Goal: Transaction & Acquisition: Subscribe to service/newsletter

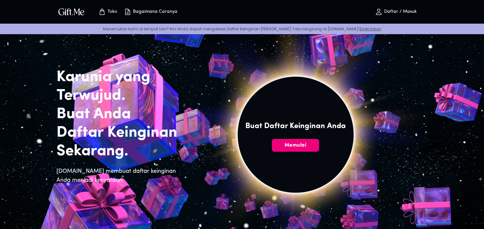
click at [298, 143] on font "Memulai" at bounding box center [296, 145] width 22 height 5
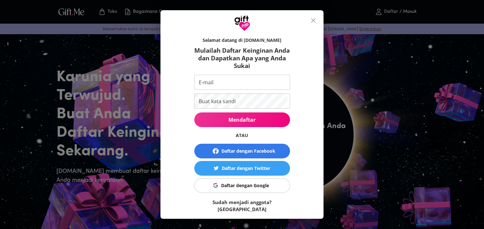
click at [221, 78] on input "E-mail" at bounding box center [240, 82] width 93 height 15
click at [224, 78] on input "E-mail" at bounding box center [240, 82] width 93 height 15
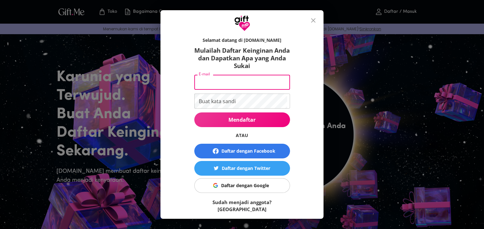
click at [221, 81] on input "E-mail" at bounding box center [240, 82] width 93 height 15
click at [225, 82] on input "riesya" at bounding box center [240, 82] width 93 height 15
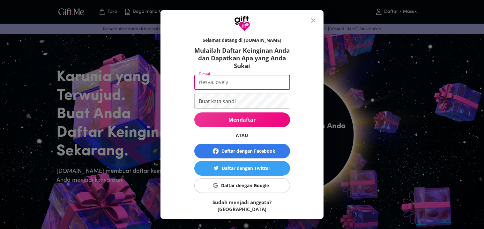
click at [260, 84] on input "riesya.lovely" at bounding box center [240, 82] width 93 height 15
type input "riesya.lovely"
click at [392, 67] on div "Selamat datang di [DOMAIN_NAME] Mulailah Daftar Keinginan [PERSON_NAME] Dapatka…" at bounding box center [242, 114] width 484 height 229
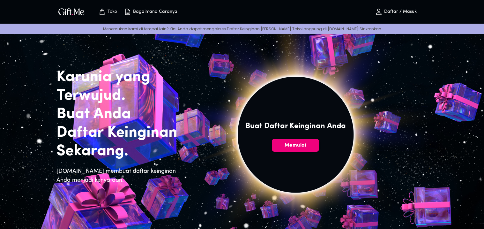
click at [296, 146] on font "Memulai" at bounding box center [296, 145] width 22 height 5
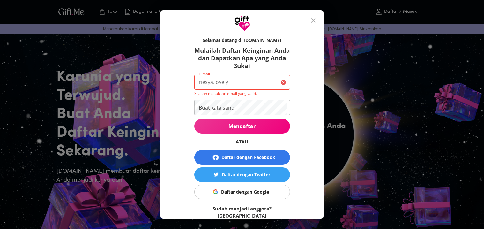
click at [237, 85] on input "riesya.lovely" at bounding box center [236, 82] width 84 height 15
click at [249, 83] on input "riesya.lovely40" at bounding box center [236, 82] width 84 height 15
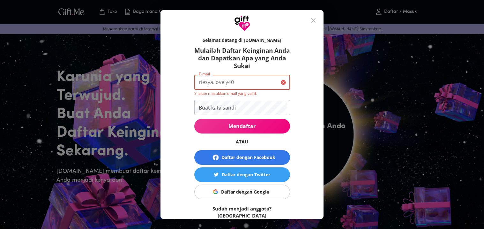
type input "@"
click at [235, 80] on input "riesya.lovely" at bounding box center [236, 82] width 84 height 15
click at [240, 82] on input "riesya.lovely40" at bounding box center [236, 82] width 84 height 15
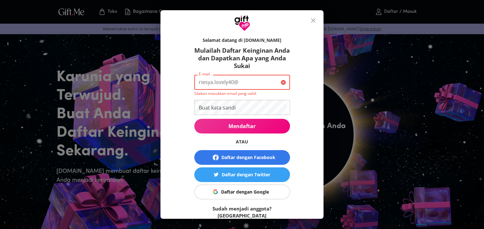
click at [241, 81] on input "riesya.lovely40@" at bounding box center [236, 82] width 84 height 15
click at [256, 81] on input "riesya.lovely40@smp." at bounding box center [236, 82] width 84 height 15
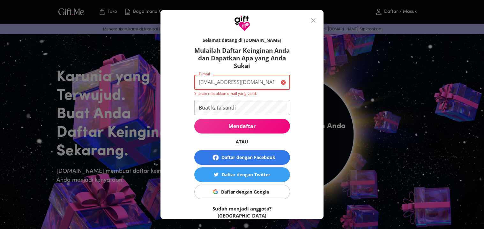
type input "[EMAIL_ADDRESS][DOMAIN_NAME]"
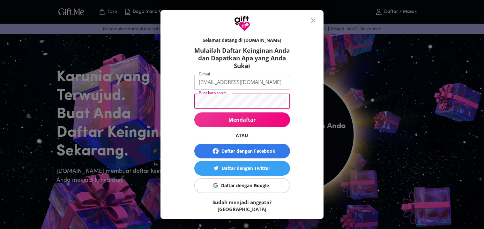
click at [225, 120] on span "Mendaftar" at bounding box center [242, 119] width 96 height 7
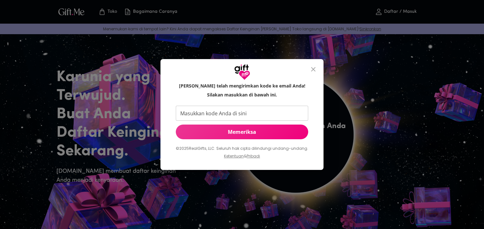
click at [273, 108] on input "Masukkan kode Anda di sini" at bounding box center [241, 113] width 130 height 15
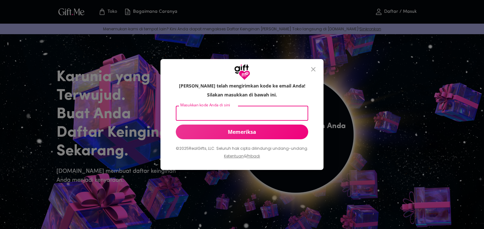
click at [283, 130] on span "Memeriksa" at bounding box center [242, 131] width 132 height 7
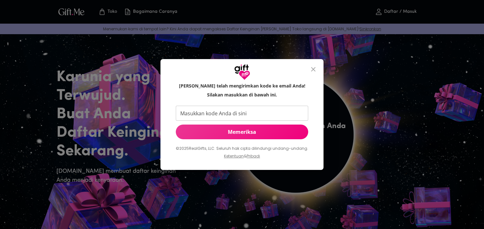
click at [283, 130] on span "Memeriksa" at bounding box center [242, 131] width 132 height 7
click at [209, 115] on input "Masukkan kode Anda di sini" at bounding box center [241, 113] width 130 height 15
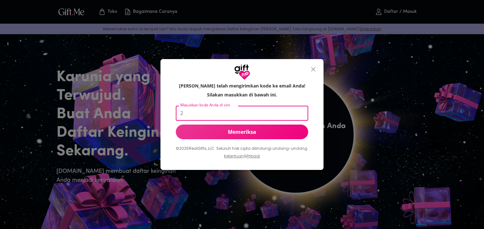
type input "2"
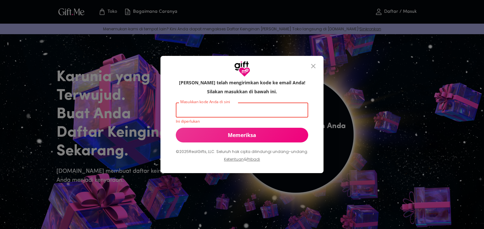
paste input "28. Berapakah jumlah baris dalam syair? a) 3 b) 4 c) 2 d) 5 29. Berakit-rakit k…"
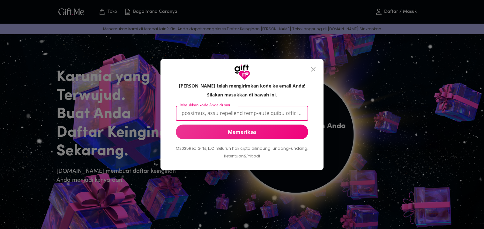
scroll to position [0, 3652]
click at [299, 115] on input "Masukkan kode Anda di sini" at bounding box center [241, 113] width 130 height 15
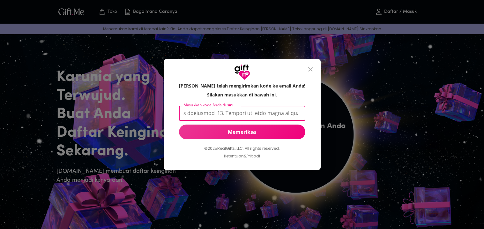
type input "28. Berapakah jumlah baris dalam syair? a) 3 b) 4 c) 2 d) 5 29. Berakit-rakit k…"
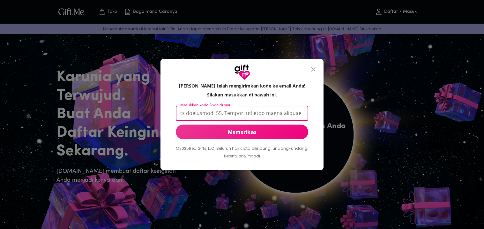
scroll to position [0, 2373]
click at [273, 131] on span "Memeriksa" at bounding box center [242, 131] width 132 height 7
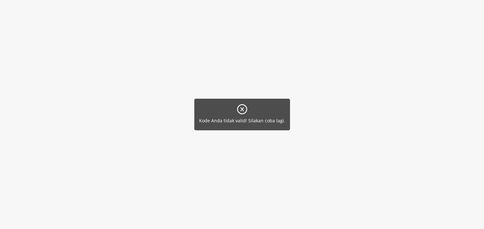
click at [241, 110] on icon at bounding box center [242, 109] width 4 height 4
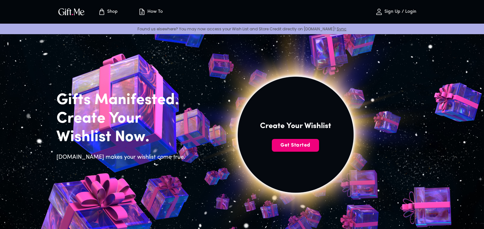
click at [303, 140] on button "Get Started" at bounding box center [295, 145] width 47 height 13
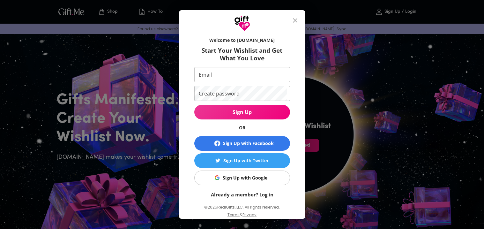
click at [240, 73] on input "Email" at bounding box center [240, 74] width 93 height 15
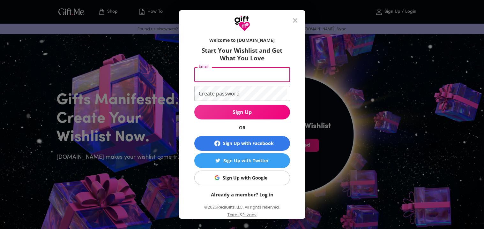
type input "[EMAIL_ADDRESS][DOMAIN_NAME]"
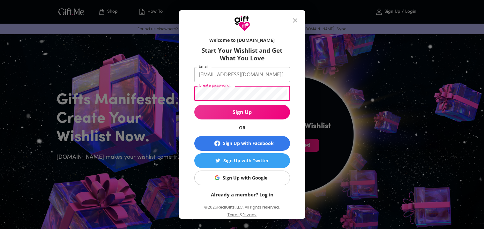
click at [316, 136] on div "Welcome to Gift.me Start Your Wishlist and Get What You Love Email riesya.lovel…" at bounding box center [242, 114] width 484 height 229
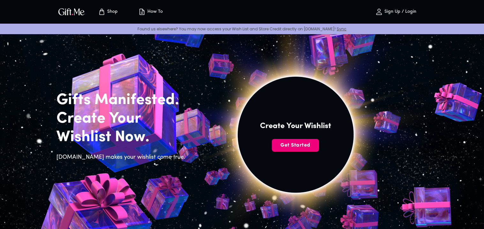
click at [288, 146] on span "Get Started" at bounding box center [295, 145] width 47 height 7
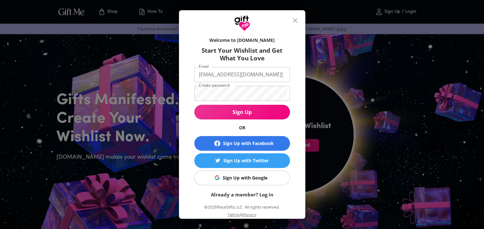
click at [247, 116] on button "Sign Up" at bounding box center [242, 112] width 96 height 15
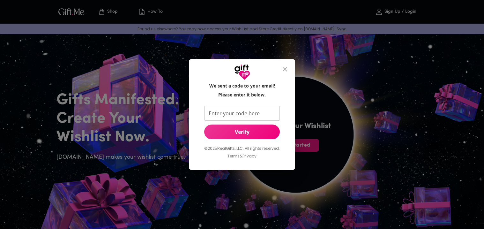
click at [246, 115] on input "Enter your code here" at bounding box center [240, 113] width 73 height 15
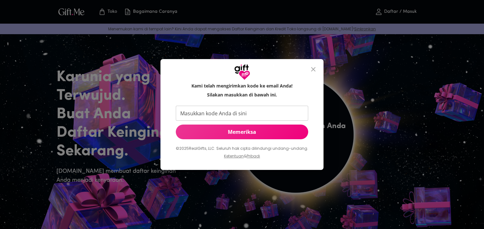
click at [225, 108] on input "Masukkan kode Anda di sini" at bounding box center [241, 113] width 130 height 15
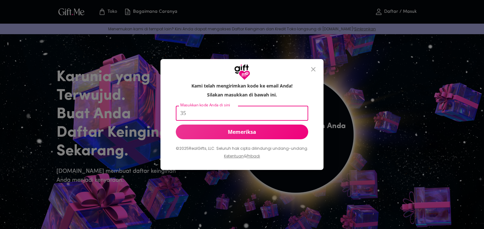
click at [249, 110] on input "35" at bounding box center [241, 113] width 130 height 15
type input "351313"
click at [251, 128] on font "Memeriksa" at bounding box center [242, 131] width 28 height 7
